Goal: Task Accomplishment & Management: Complete application form

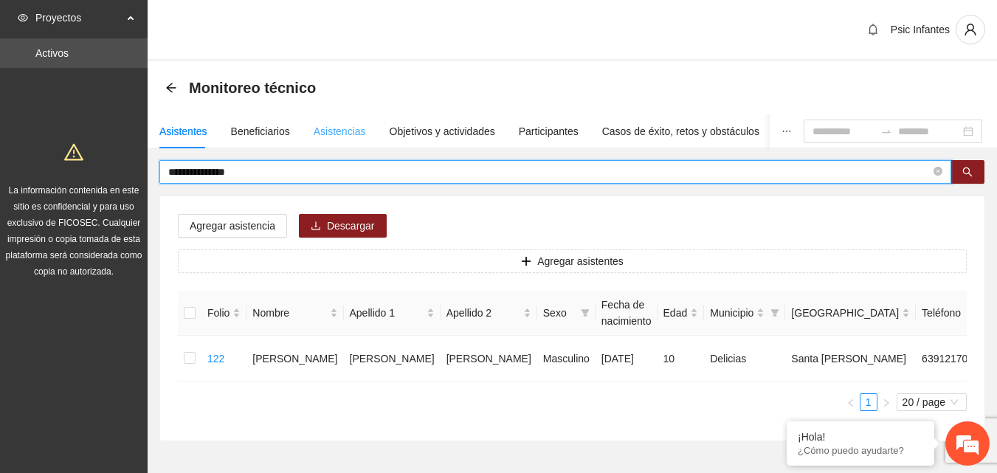
drag, startPoint x: 0, startPoint y: 0, endPoint x: 331, endPoint y: 139, distance: 359.6
click at [331, 139] on div "Asistencias" at bounding box center [340, 131] width 52 height 34
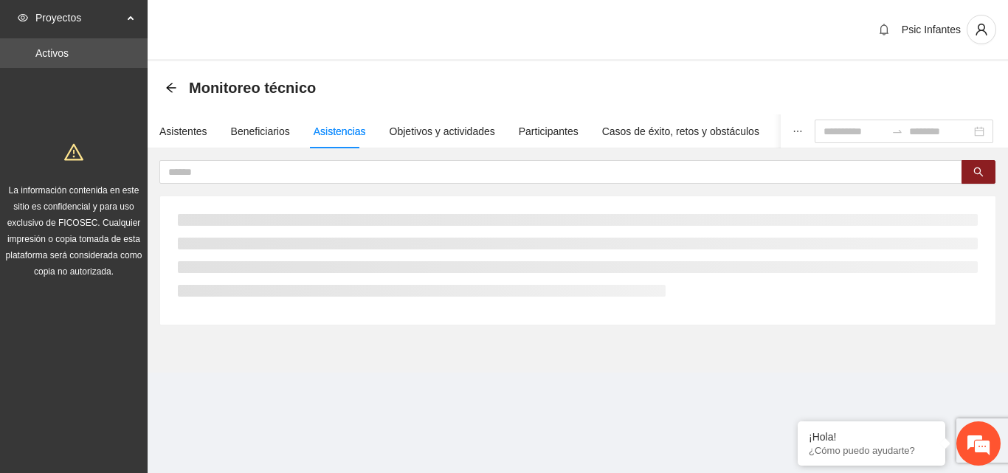
click at [305, 159] on div "Asistentes Beneficiarios Asistencias Objetivos y actividades Participantes Caso…" at bounding box center [578, 219] width 861 height 211
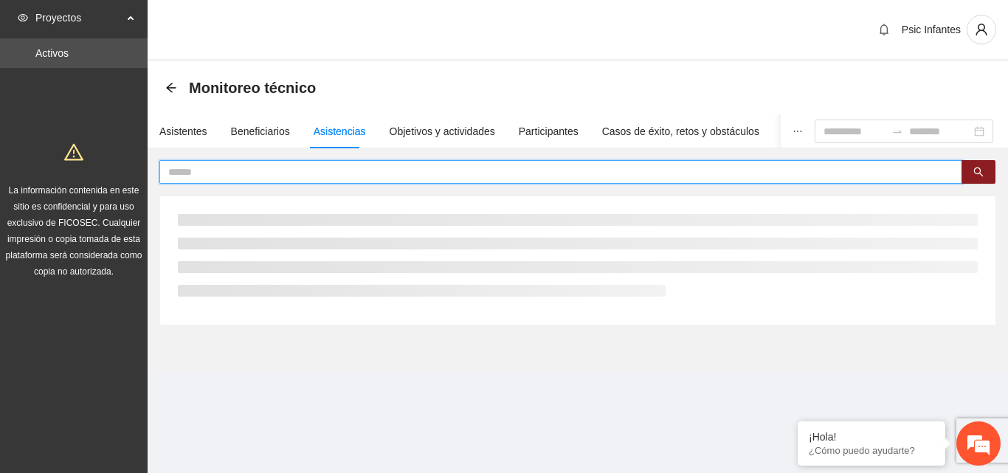
click at [305, 172] on input "text" at bounding box center [555, 172] width 774 height 16
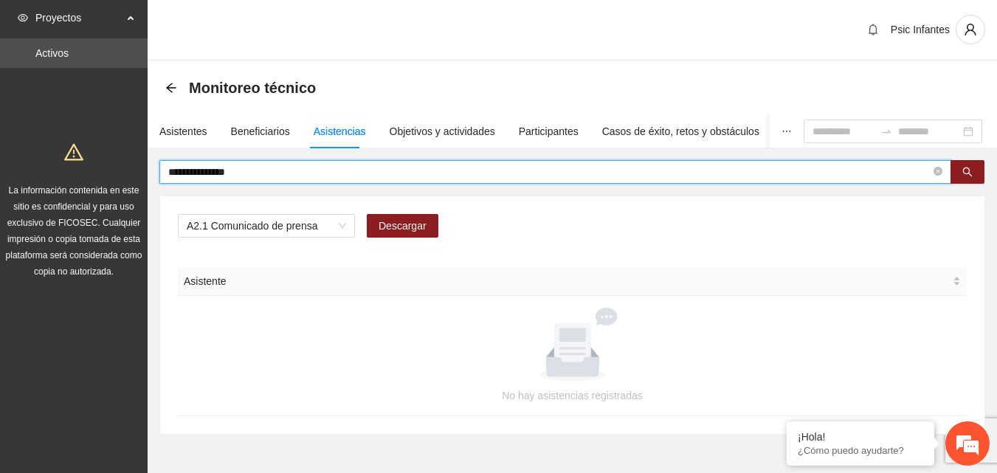
type input "**********"
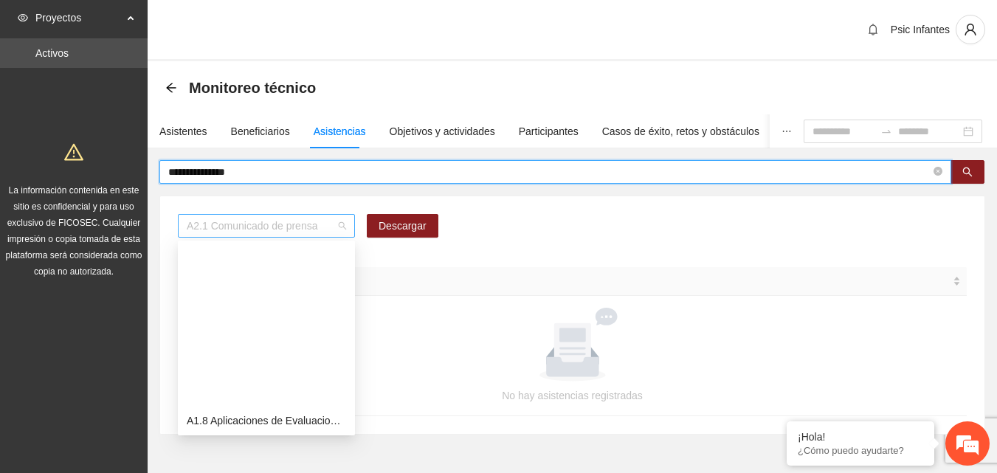
click at [314, 221] on span "A2.1 Comunicado de prensa" at bounding box center [266, 226] width 159 height 22
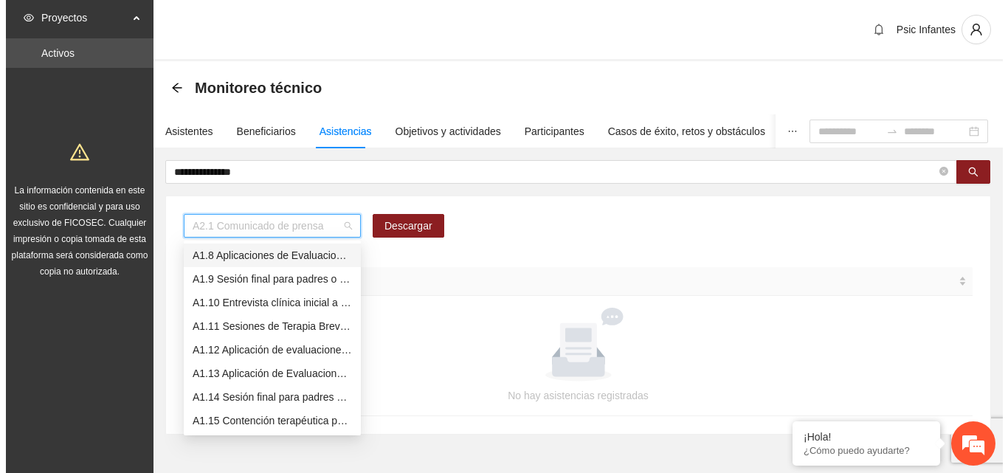
scroll to position [142, 0]
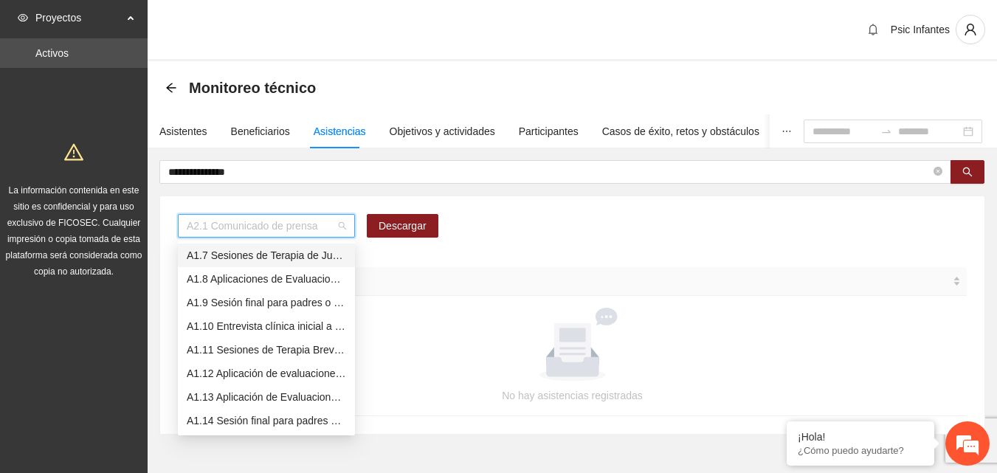
click at [286, 258] on div "A1.7 Sesiones de Terapia de Juego para niños y niñas" at bounding box center [266, 255] width 159 height 16
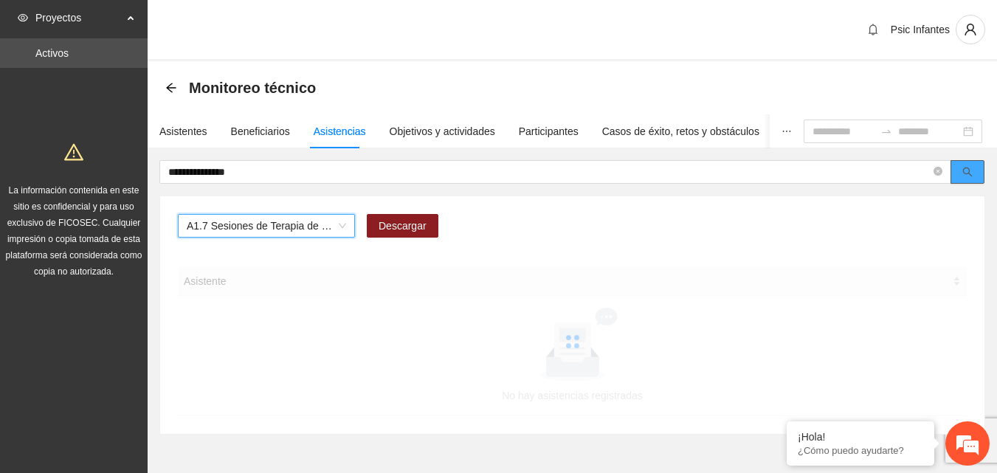
click at [969, 170] on icon "search" at bounding box center [968, 173] width 10 height 10
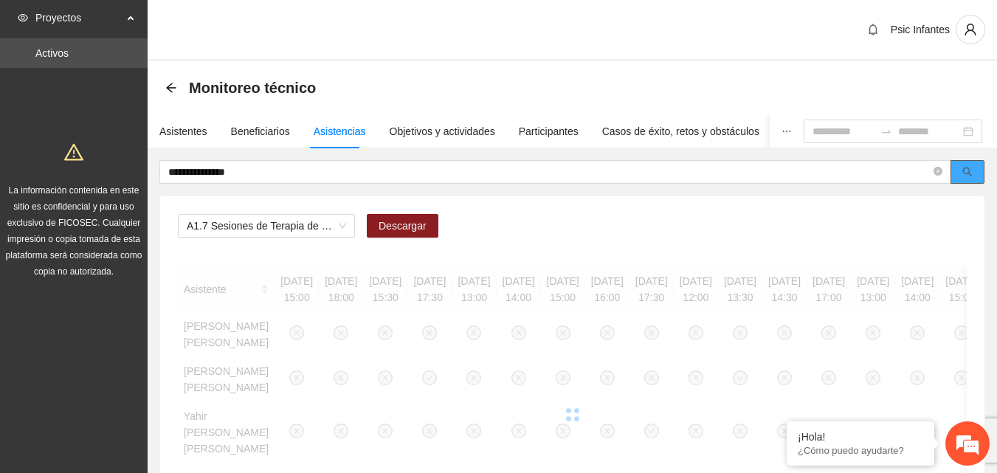
click at [974, 168] on button "button" at bounding box center [968, 172] width 34 height 24
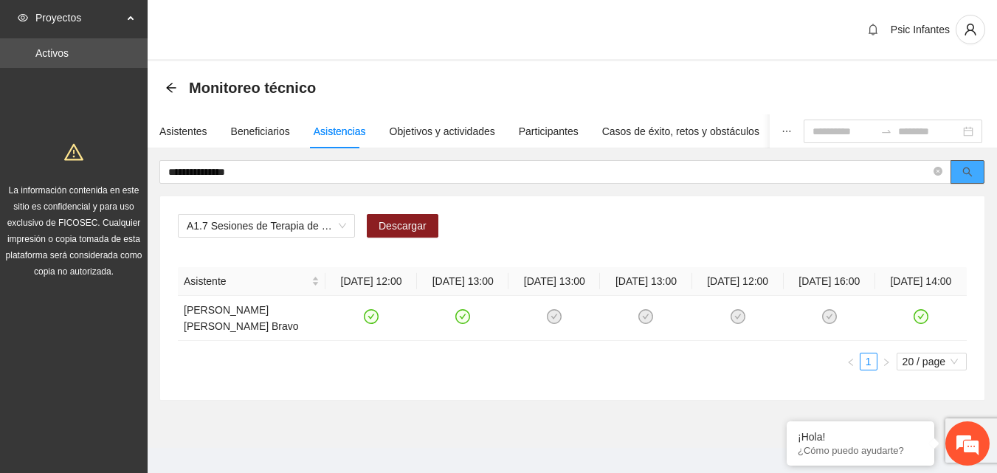
click at [979, 165] on button "button" at bounding box center [968, 172] width 34 height 24
click at [192, 133] on div "Asistentes" at bounding box center [183, 131] width 48 height 16
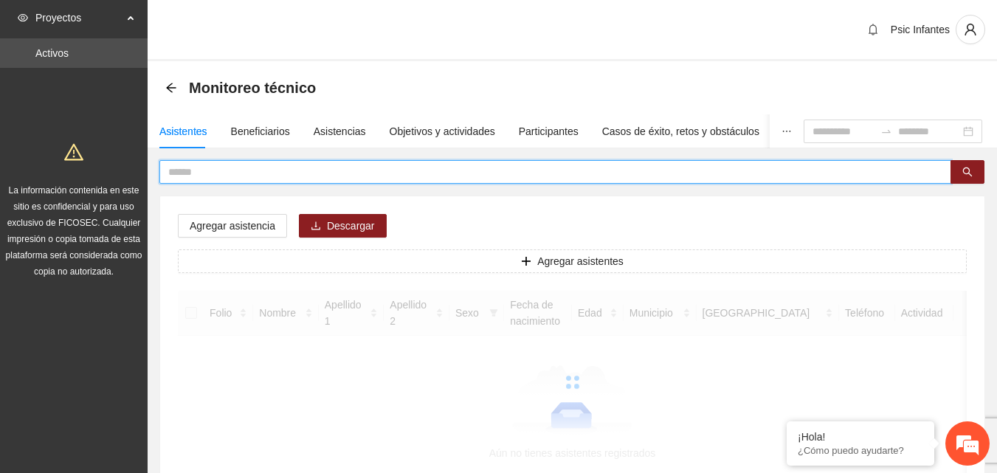
click at [225, 176] on input "text" at bounding box center [549, 172] width 762 height 16
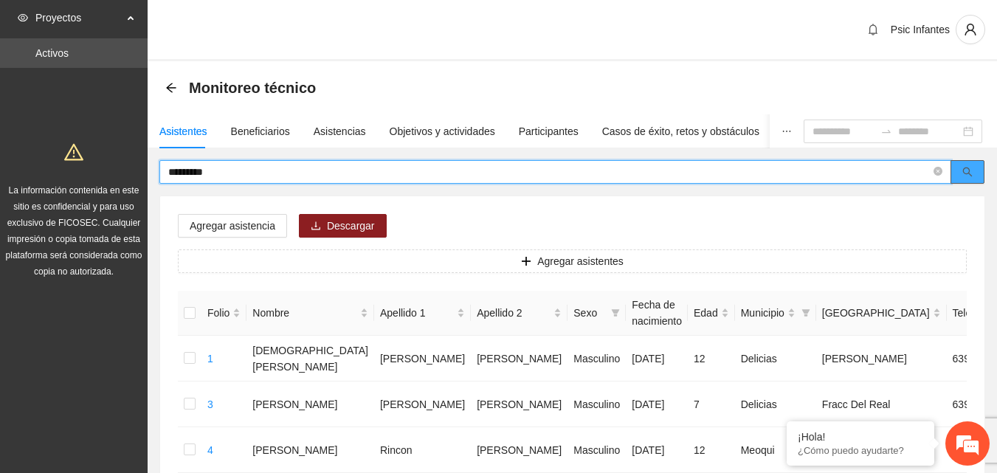
click at [959, 172] on button "button" at bounding box center [968, 172] width 34 height 24
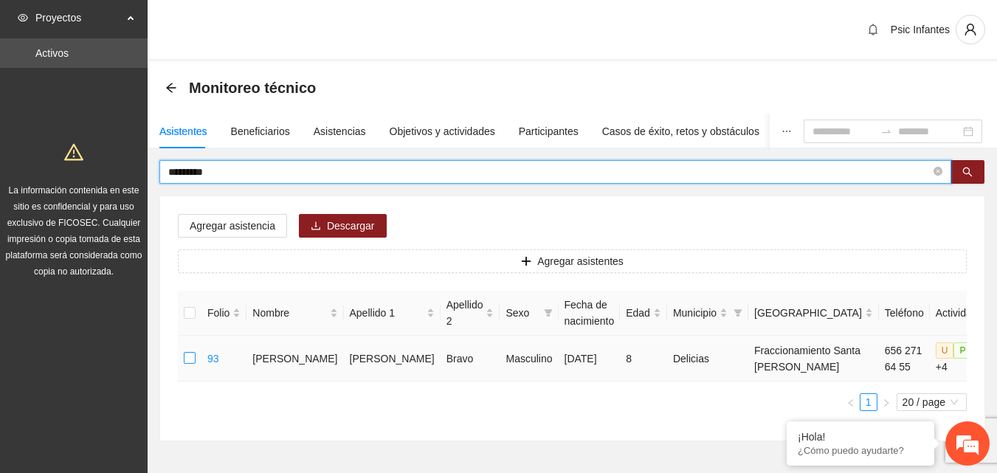
type input "*********"
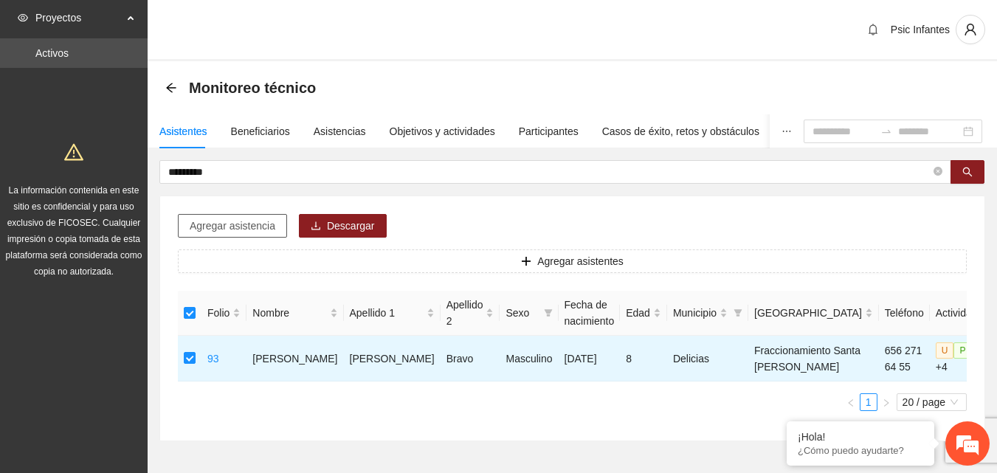
click at [226, 222] on span "Agregar asistencia" at bounding box center [233, 226] width 86 height 16
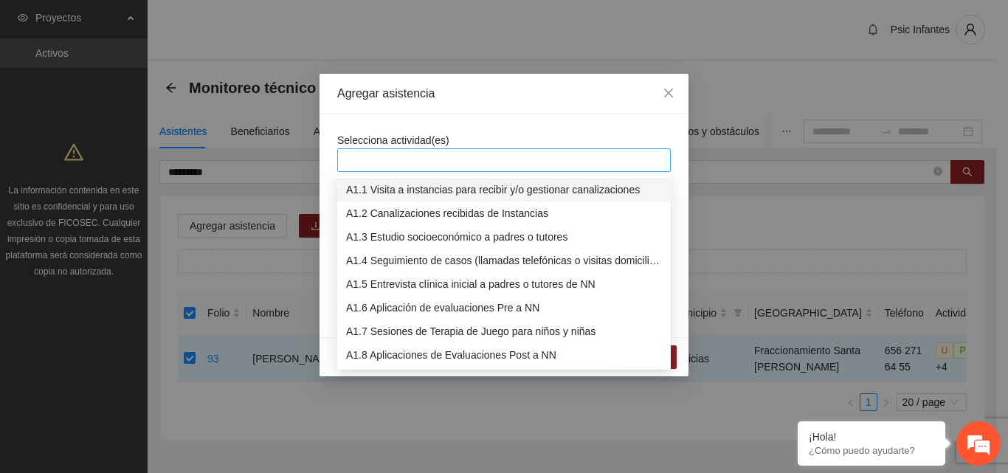
click at [407, 154] on div at bounding box center [504, 160] width 326 height 18
click at [420, 335] on div "A1.7 Sesiones de Terapia de Juego para niños y niñas" at bounding box center [504, 331] width 316 height 16
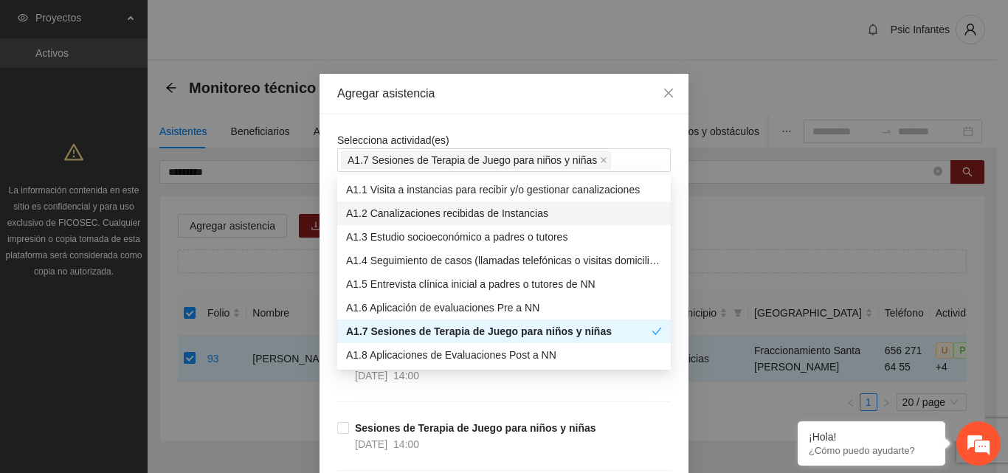
click at [470, 134] on div "Selecciona actividad(es) A1.7 Sesiones de Terapia de Juego para niños y niñas" at bounding box center [504, 152] width 334 height 40
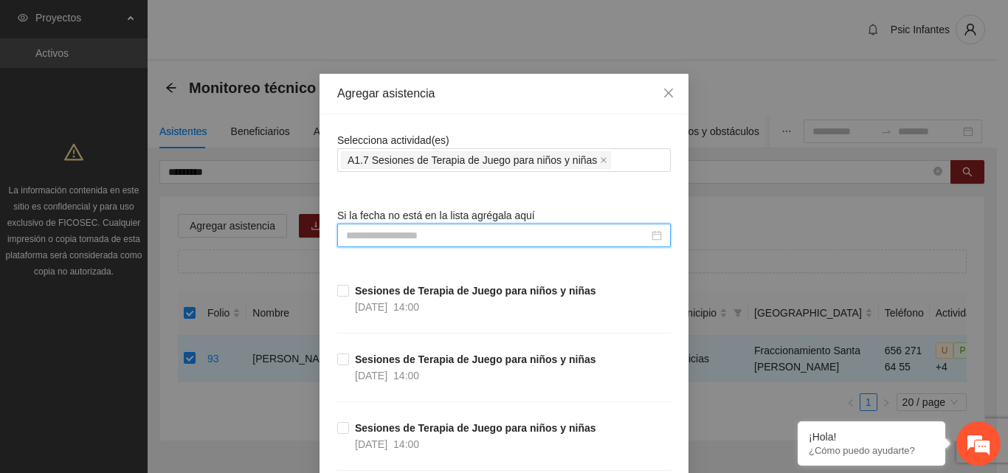
click at [408, 239] on input at bounding box center [497, 235] width 303 height 16
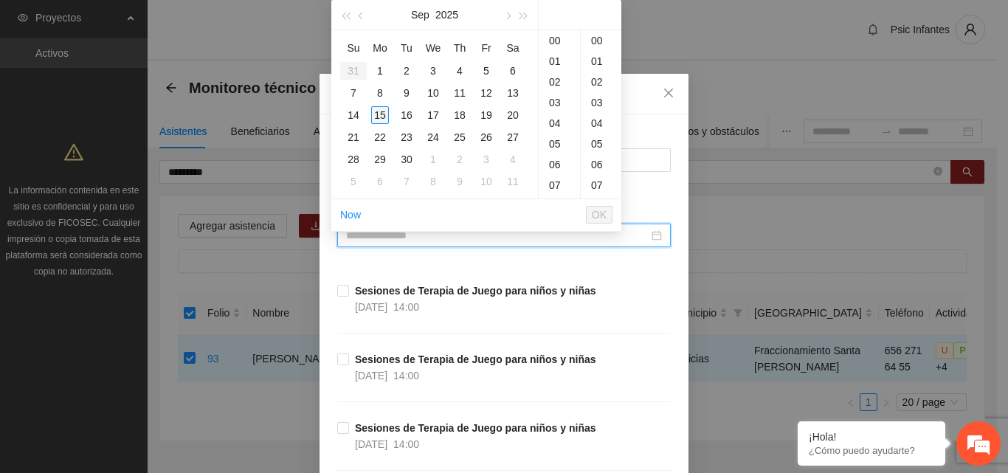
click at [379, 110] on div "15" at bounding box center [380, 115] width 18 height 18
click at [596, 38] on div "00" at bounding box center [601, 40] width 41 height 21
type input "**********"
click at [604, 216] on span "OK" at bounding box center [599, 215] width 15 height 16
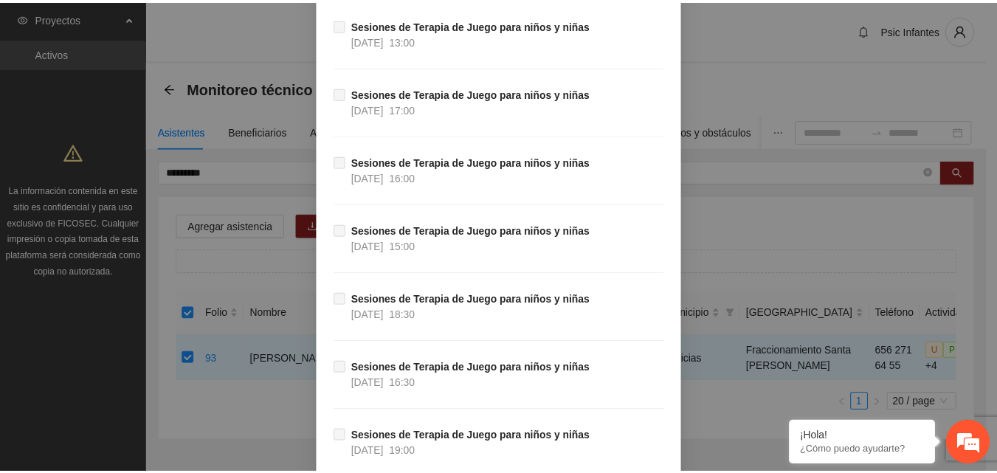
scroll to position [13100, 0]
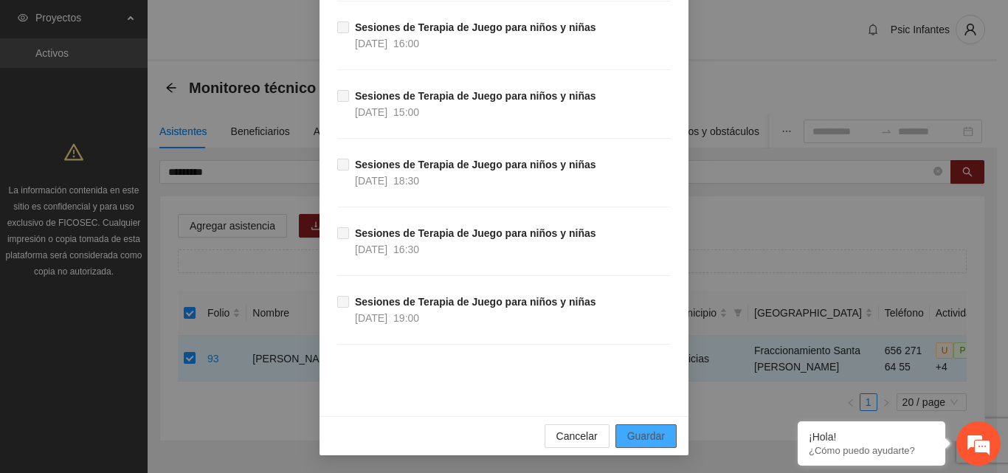
click at [633, 440] on span "Guardar" at bounding box center [646, 436] width 38 height 16
